Goal: Information Seeking & Learning: Learn about a topic

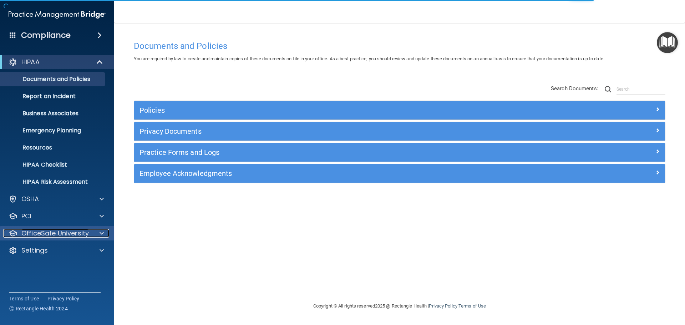
click at [62, 231] on p "OfficeSafe University" at bounding box center [54, 233] width 67 height 9
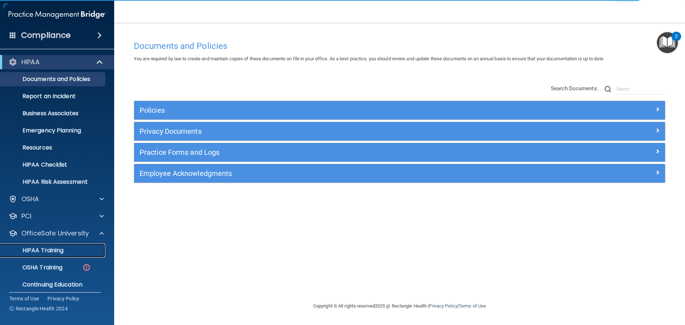
click at [55, 251] on p "HIPAA Training" at bounding box center [34, 250] width 59 height 7
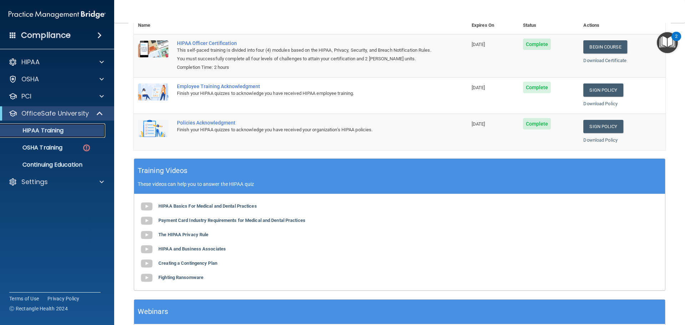
scroll to position [40, 0]
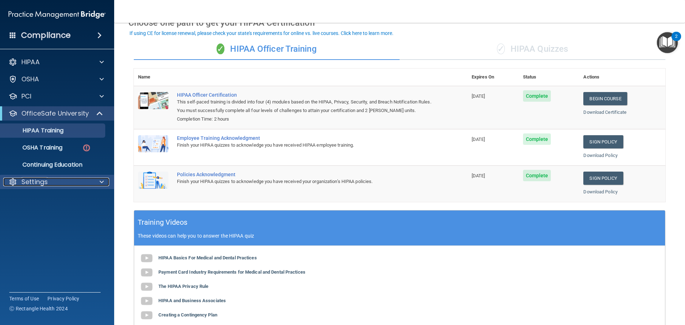
click at [42, 180] on p "Settings" at bounding box center [34, 182] width 26 height 9
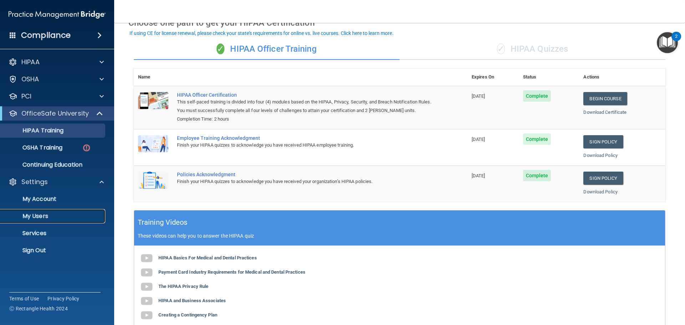
click at [46, 215] on p "My Users" at bounding box center [53, 216] width 97 height 7
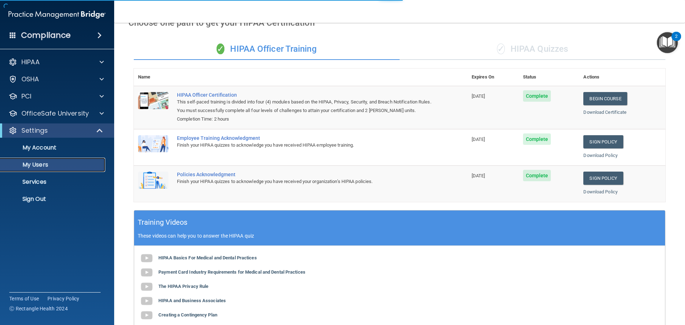
select select "20"
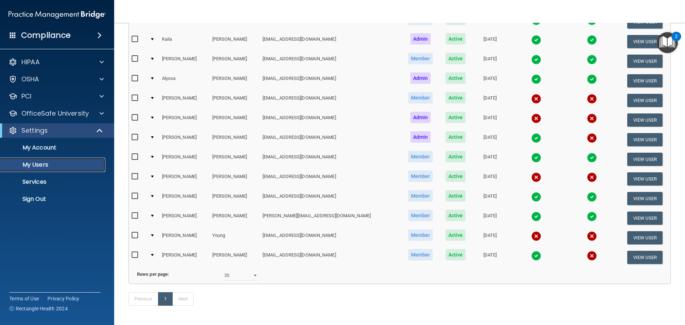
scroll to position [128, 0]
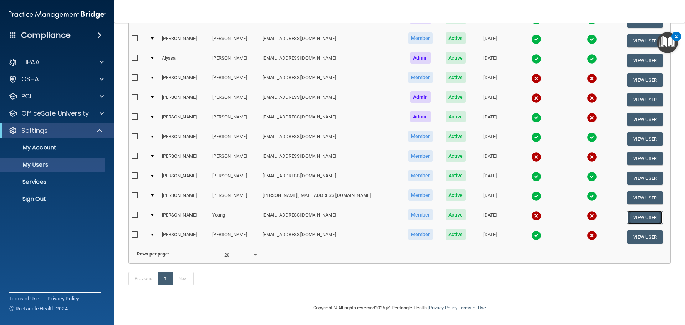
click at [645, 211] on button "View User" at bounding box center [644, 217] width 35 height 13
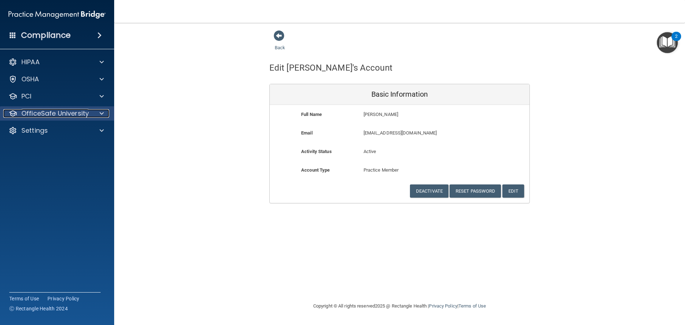
click at [93, 115] on div at bounding box center [101, 113] width 18 height 9
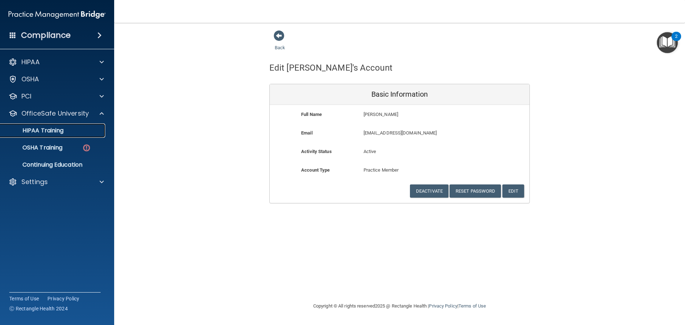
click at [77, 130] on div "HIPAA Training" at bounding box center [53, 130] width 97 height 7
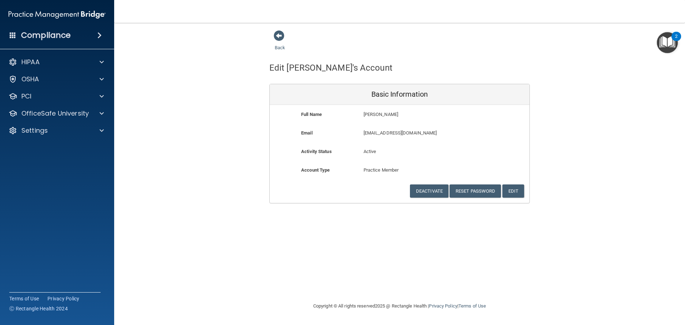
click at [69, 35] on h4 "Compliance" at bounding box center [46, 35] width 50 height 10
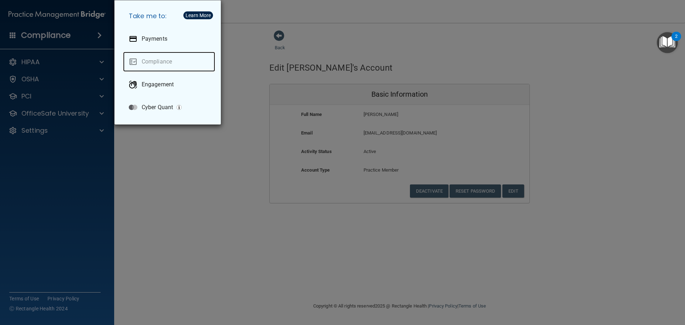
click at [169, 65] on link "Compliance" at bounding box center [169, 62] width 92 height 20
click at [167, 62] on link "Compliance" at bounding box center [169, 62] width 92 height 20
click at [319, 274] on div "Take me to: Payments Compliance Engagement Cyber Quant" at bounding box center [342, 162] width 685 height 325
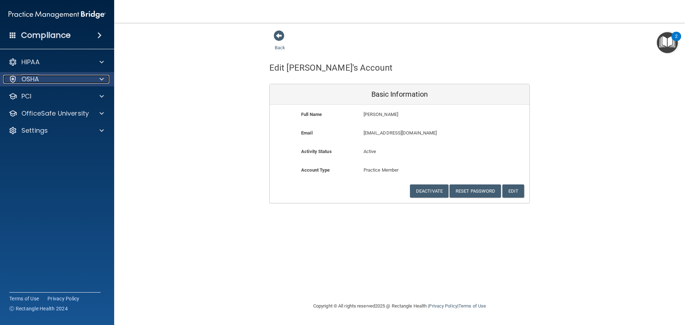
click at [87, 77] on div "OSHA" at bounding box center [47, 79] width 88 height 9
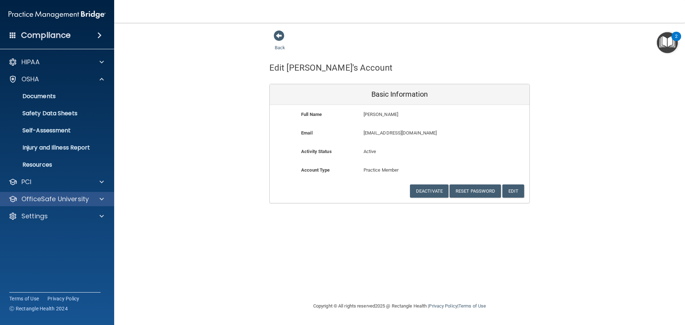
click at [77, 194] on div "OfficeSafe University" at bounding box center [57, 199] width 114 height 14
click at [98, 199] on div at bounding box center [101, 199] width 18 height 9
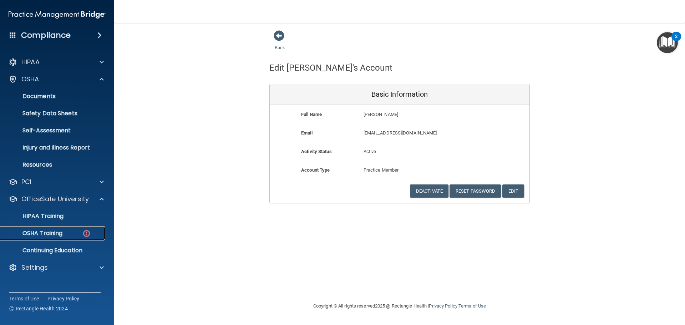
click at [62, 232] on p "OSHA Training" at bounding box center [34, 233] width 58 height 7
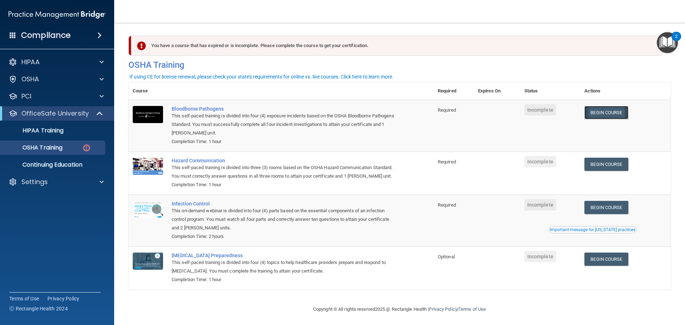
click at [611, 113] on link "Begin Course" at bounding box center [606, 112] width 44 height 13
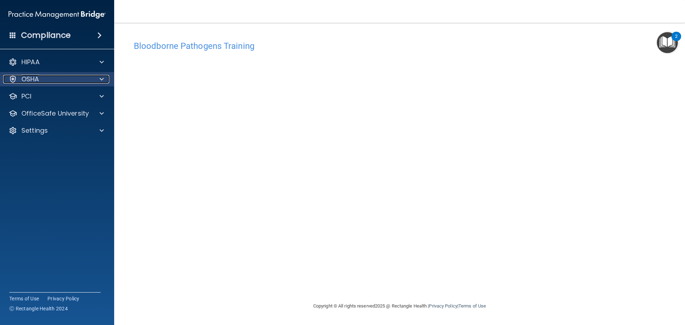
click at [37, 82] on p "OSHA" at bounding box center [30, 79] width 18 height 9
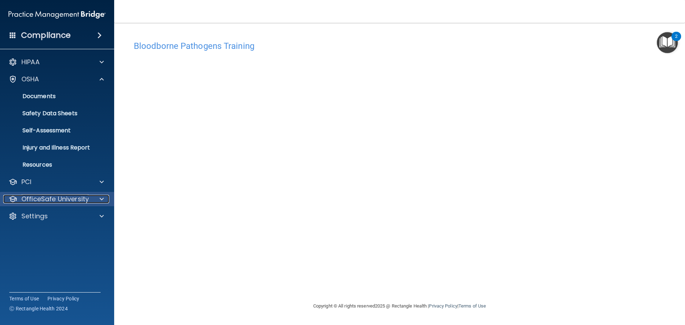
click at [57, 200] on p "OfficeSafe University" at bounding box center [54, 199] width 67 height 9
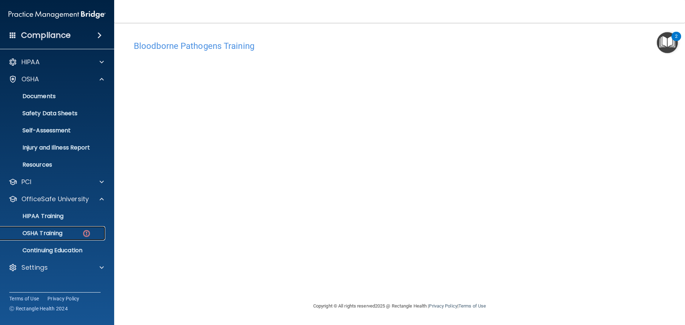
click at [58, 232] on p "OSHA Training" at bounding box center [34, 233] width 58 height 7
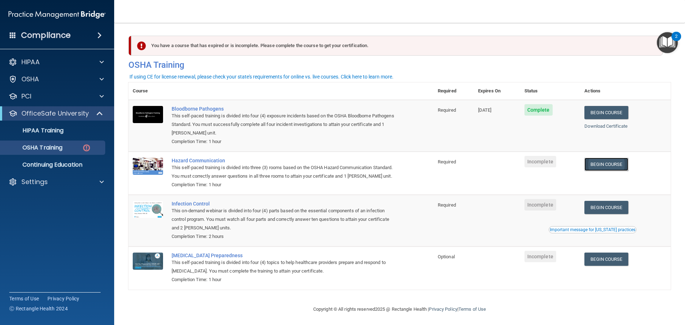
click at [621, 166] on link "Begin Course" at bounding box center [606, 164] width 44 height 13
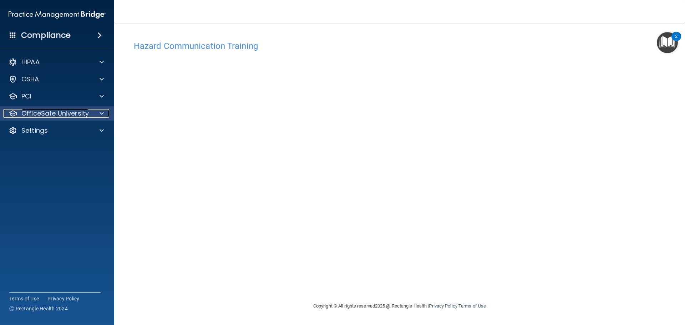
click at [97, 113] on div at bounding box center [101, 113] width 18 height 9
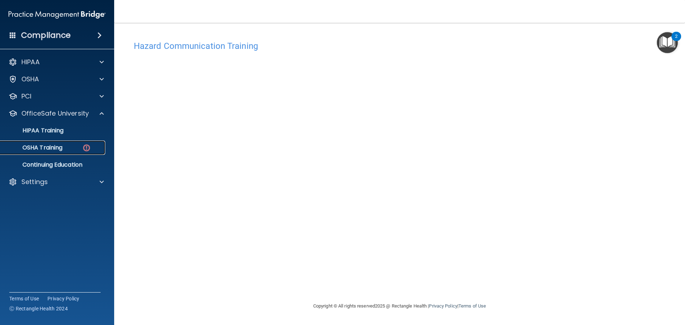
click at [91, 147] on div "OSHA Training" at bounding box center [53, 147] width 97 height 7
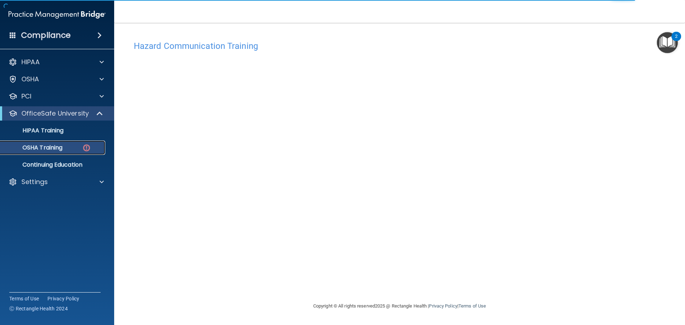
click at [71, 144] on div "OSHA Training" at bounding box center [53, 147] width 97 height 7
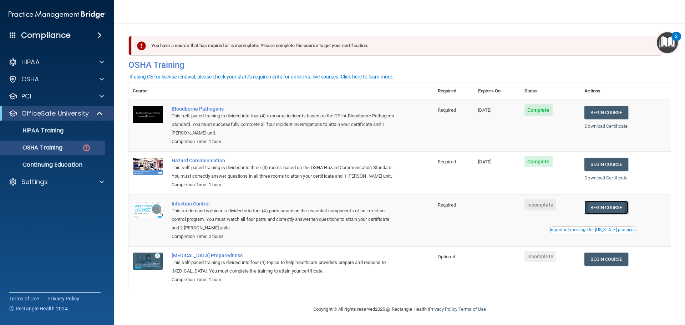
click at [603, 214] on link "Begin Course" at bounding box center [606, 207] width 44 height 13
click at [35, 79] on p "OSHA" at bounding box center [30, 79] width 18 height 9
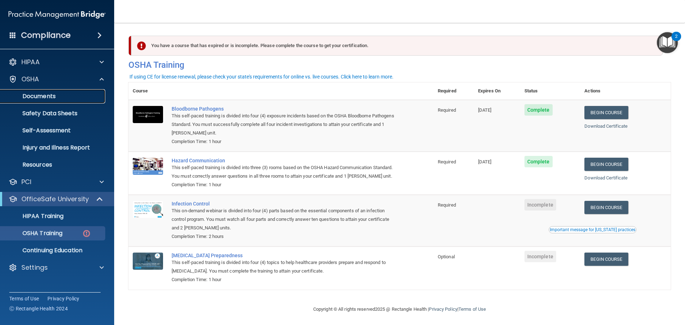
click at [50, 97] on p "Documents" at bounding box center [53, 96] width 97 height 7
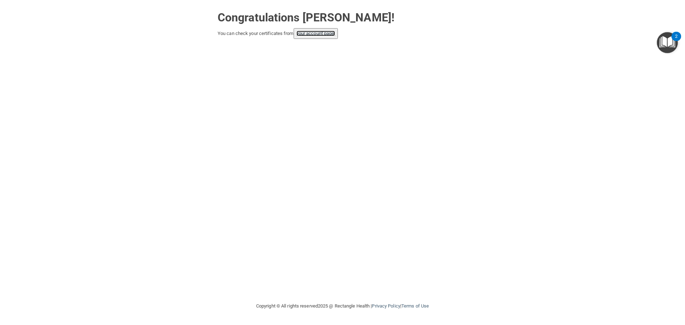
click at [322, 33] on link "your account page!" at bounding box center [315, 33] width 39 height 5
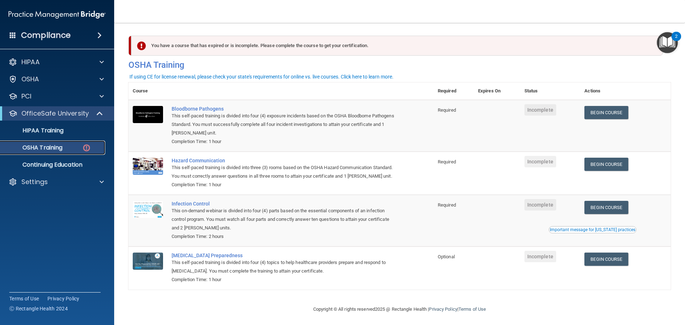
click at [74, 143] on link "OSHA Training" at bounding box center [49, 147] width 112 height 14
click at [45, 181] on p "Settings" at bounding box center [34, 182] width 26 height 9
click at [41, 213] on p "My Users" at bounding box center [53, 216] width 97 height 7
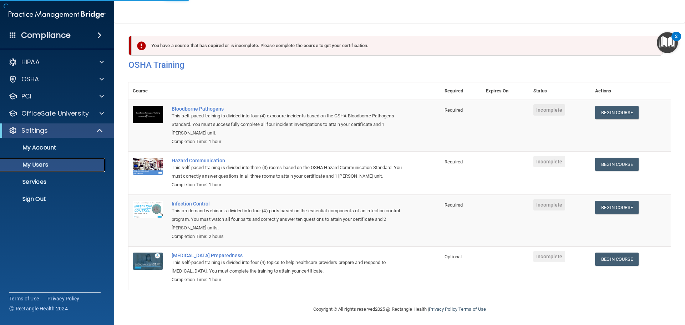
select select "20"
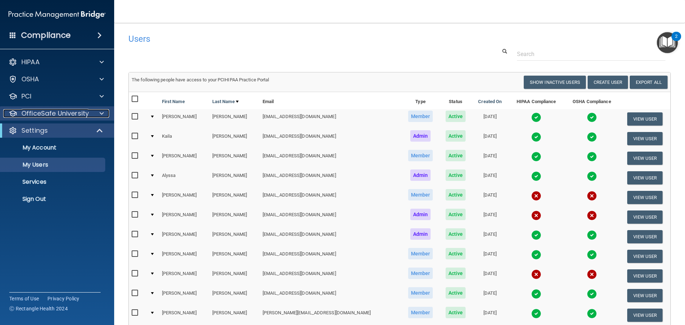
click at [93, 112] on div at bounding box center [101, 113] width 18 height 9
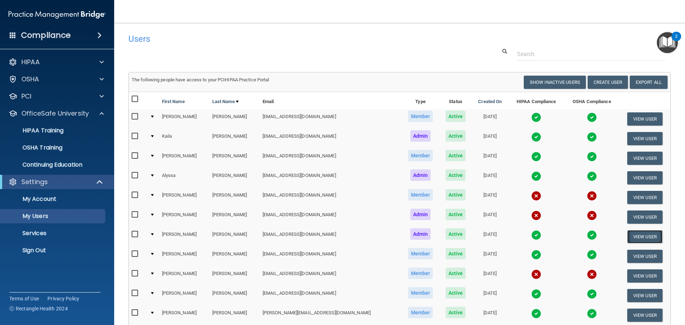
click at [628, 239] on button "View User" at bounding box center [644, 236] width 35 height 13
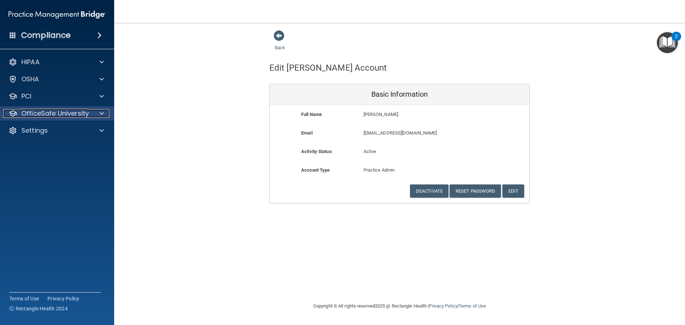
click at [77, 112] on p "OfficeSafe University" at bounding box center [54, 113] width 67 height 9
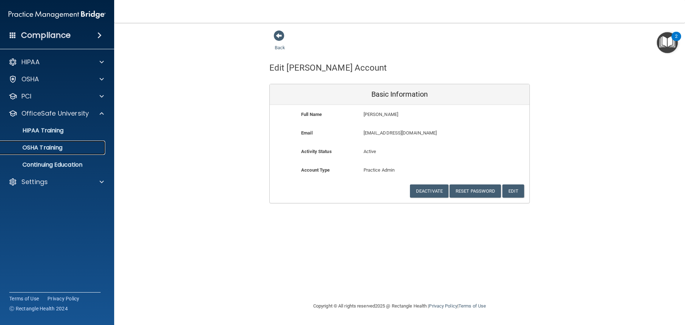
click at [62, 146] on p "OSHA Training" at bounding box center [34, 147] width 58 height 7
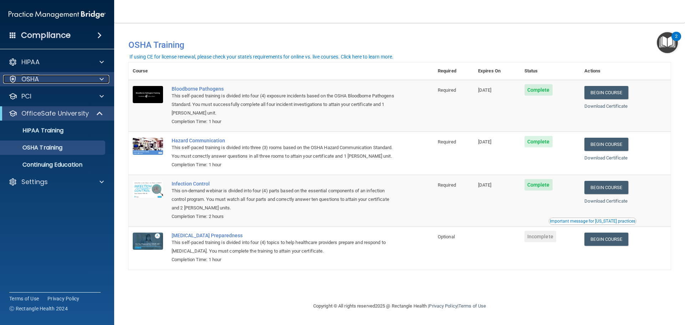
click at [58, 79] on div "OSHA" at bounding box center [47, 79] width 88 height 9
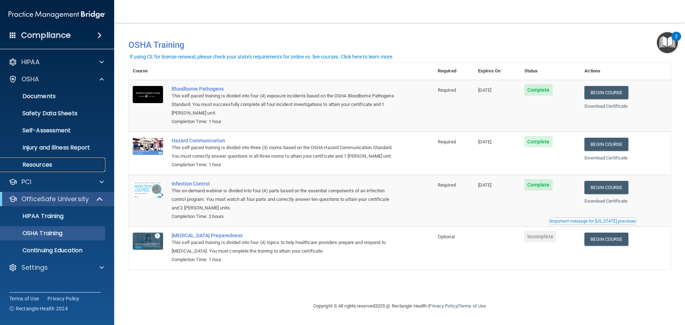
click at [54, 163] on p "Resources" at bounding box center [53, 164] width 97 height 7
